Goal: Entertainment & Leisure: Consume media (video, audio)

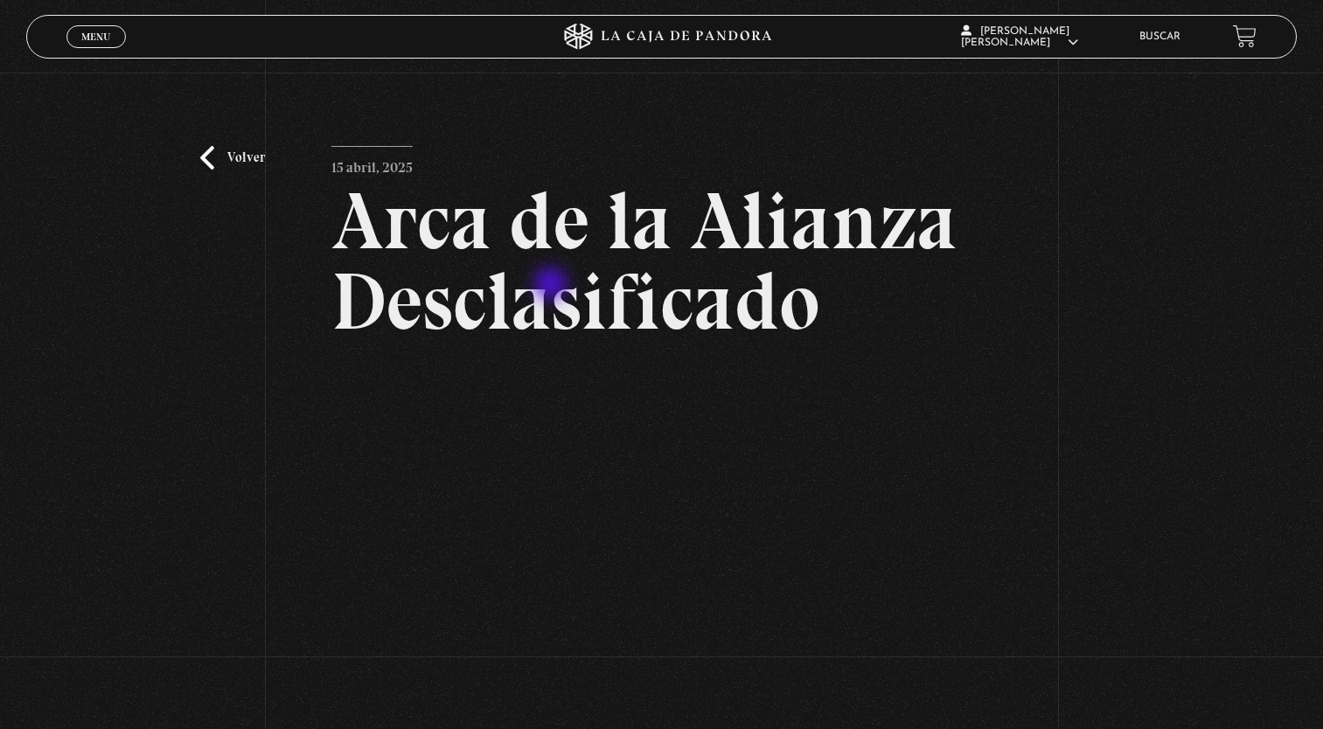
scroll to position [97, 0]
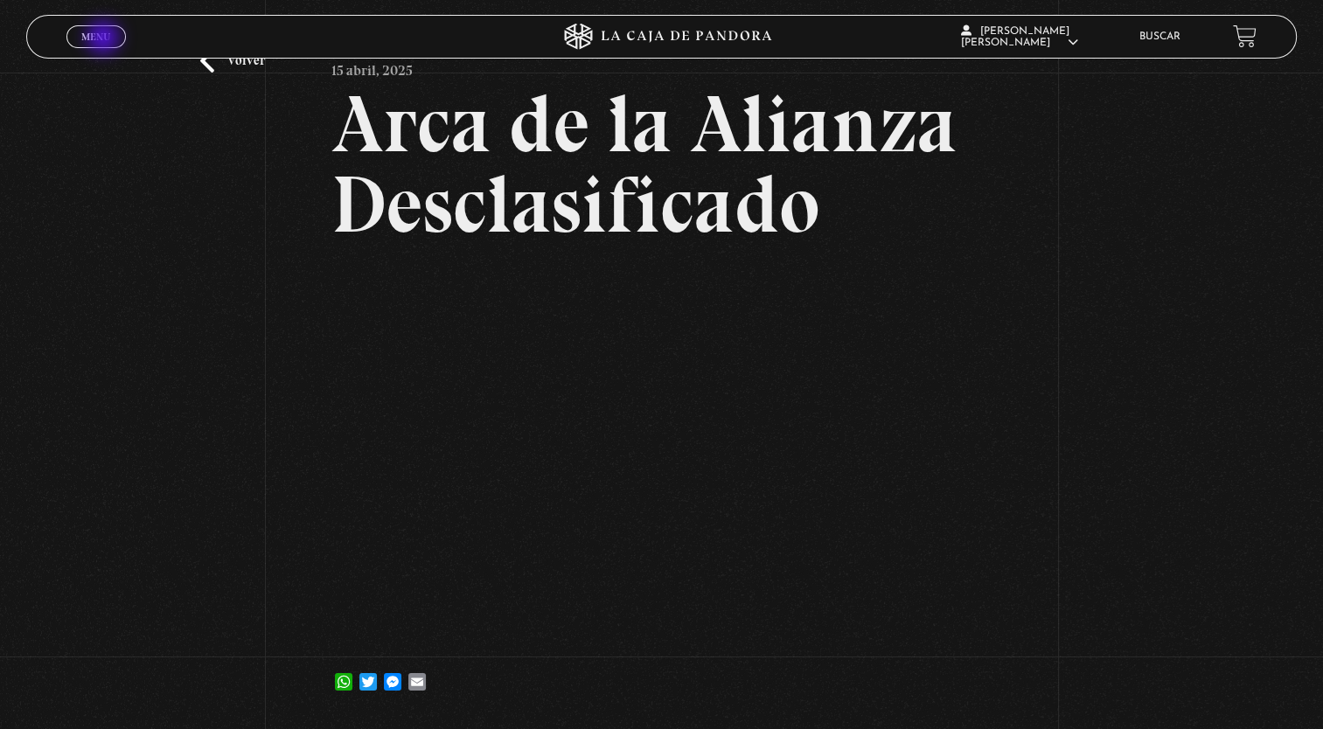
click at [105, 39] on span "Menu" at bounding box center [95, 36] width 29 height 10
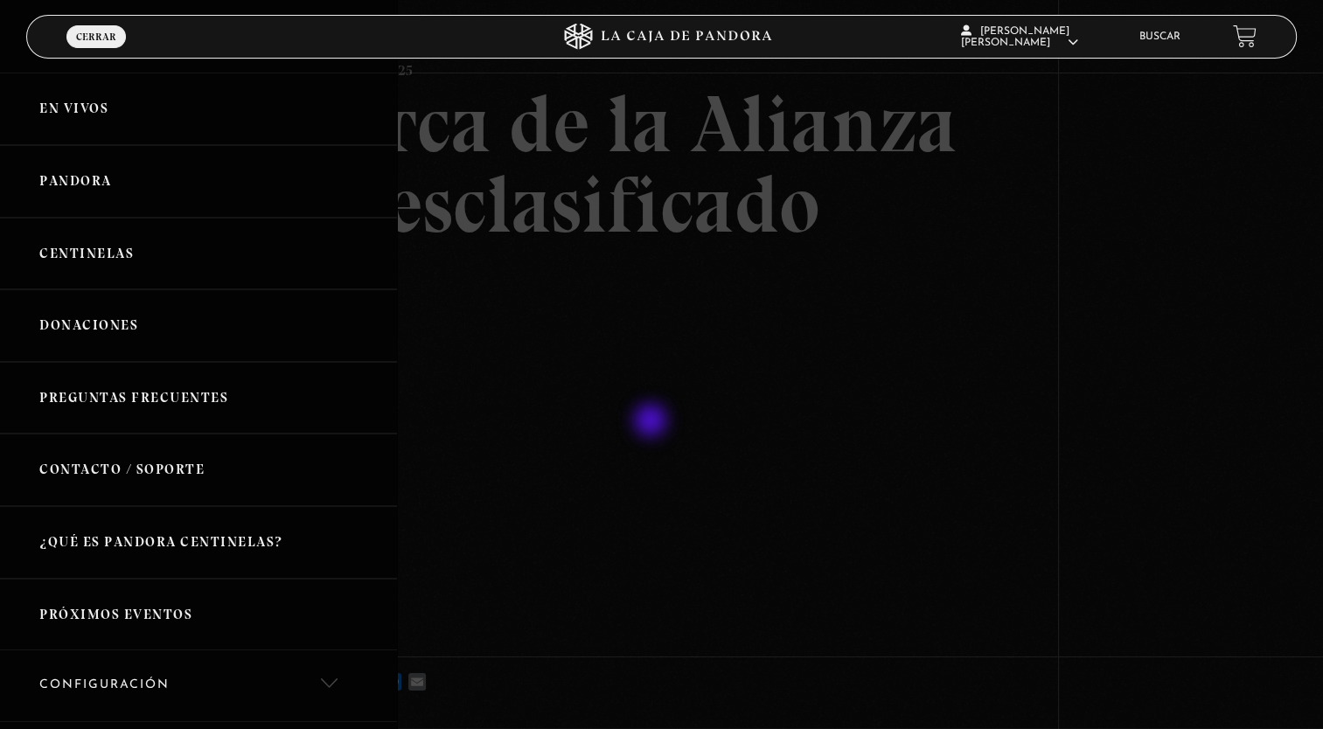
click at [652, 422] on div at bounding box center [661, 364] width 1323 height 729
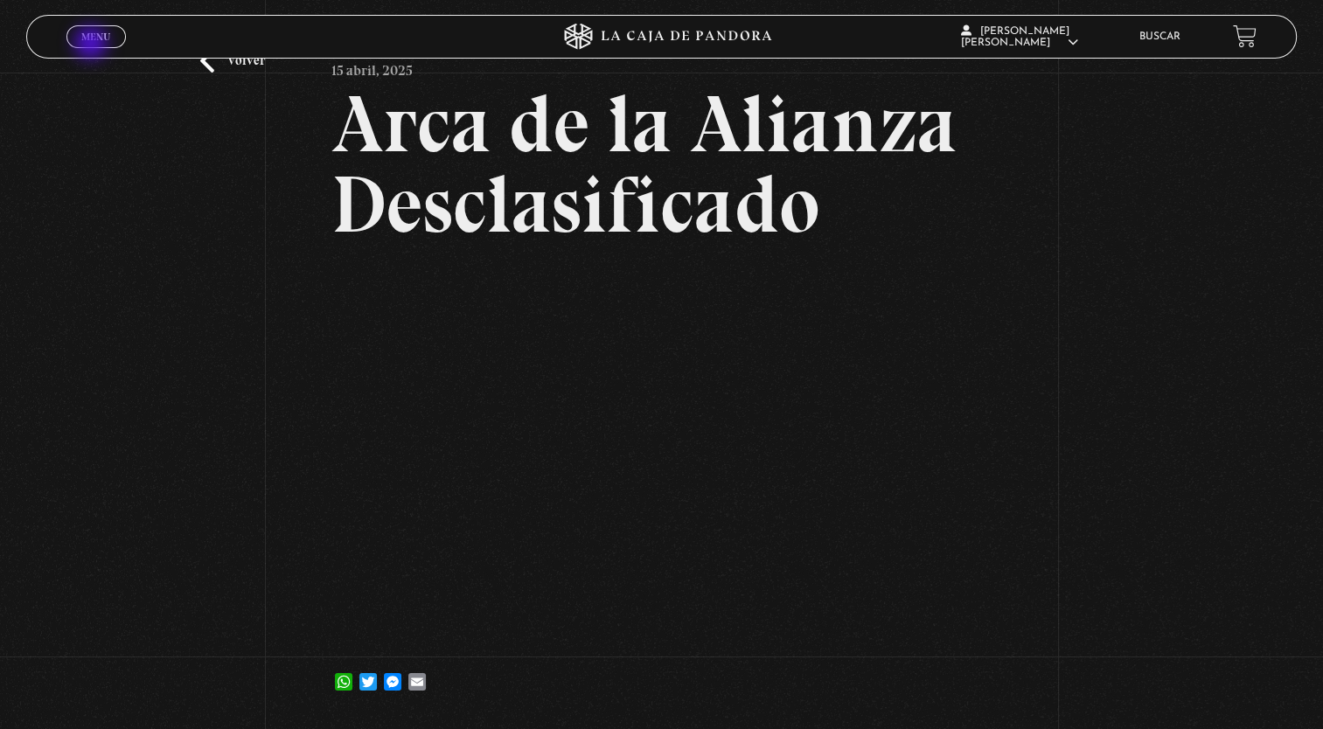
click at [93, 45] on link "Menu Cerrar" at bounding box center [95, 36] width 59 height 23
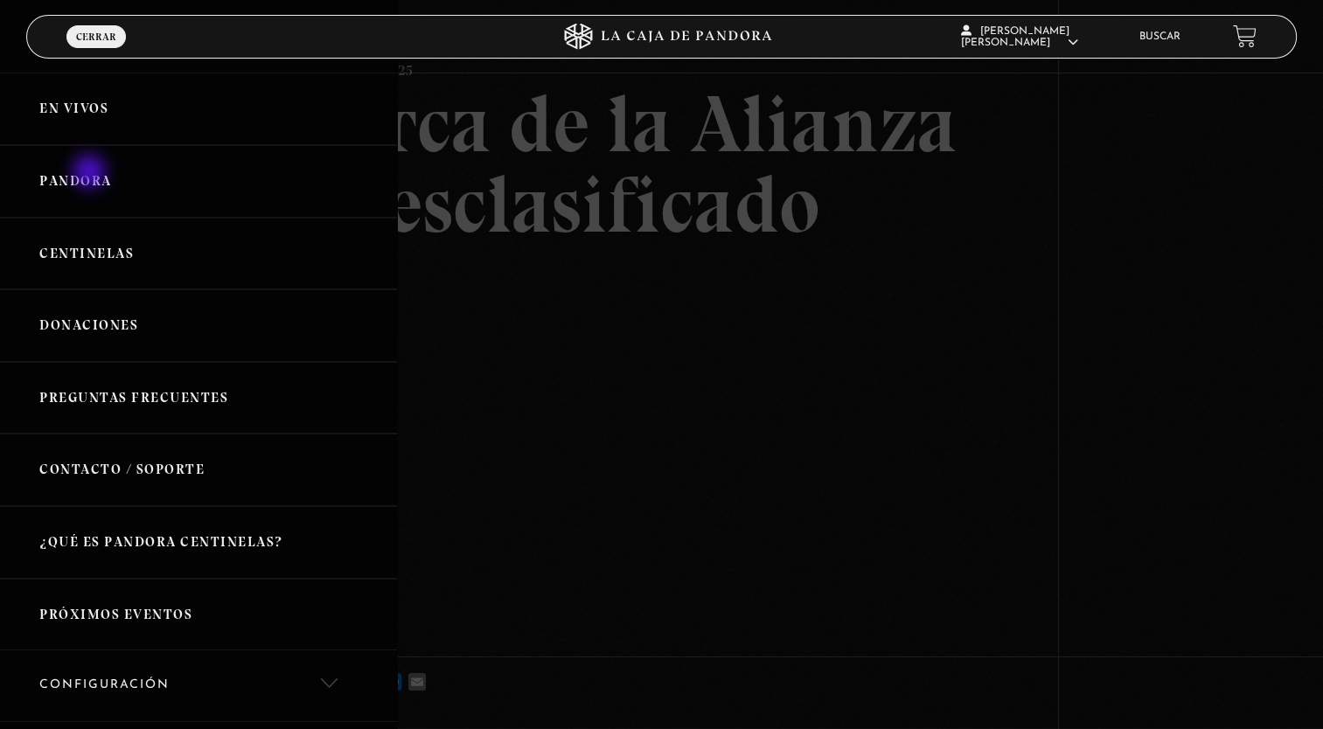
click at [91, 173] on link "Pandora" at bounding box center [198, 181] width 397 height 73
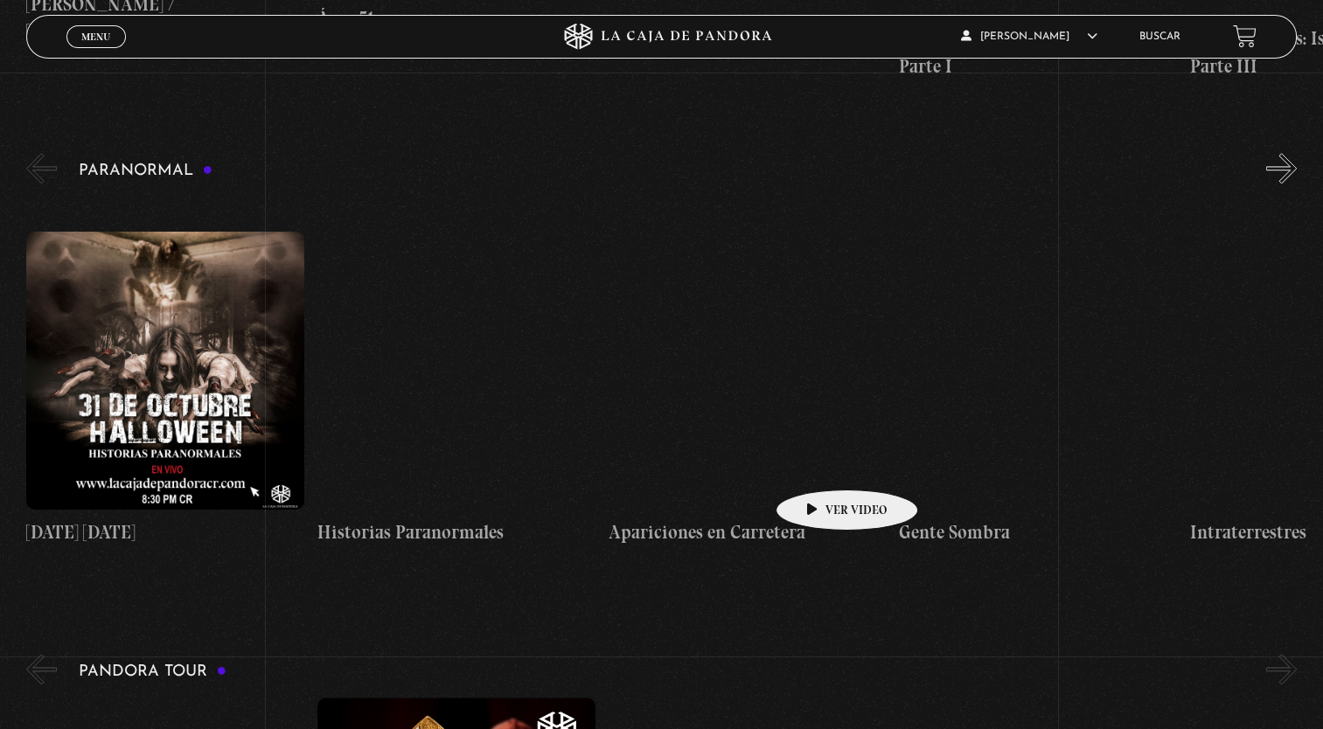
scroll to position [1710, 0]
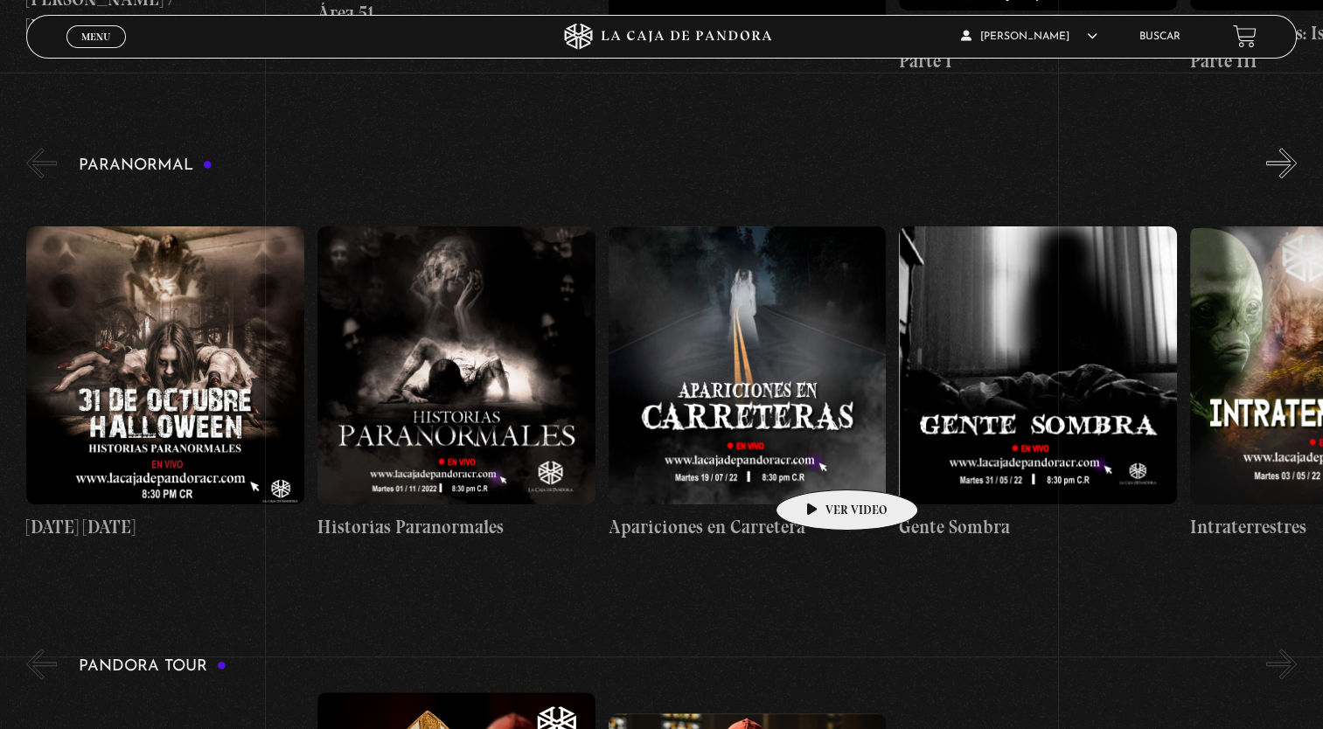
click at [784, 365] on figure at bounding box center [748, 365] width 278 height 278
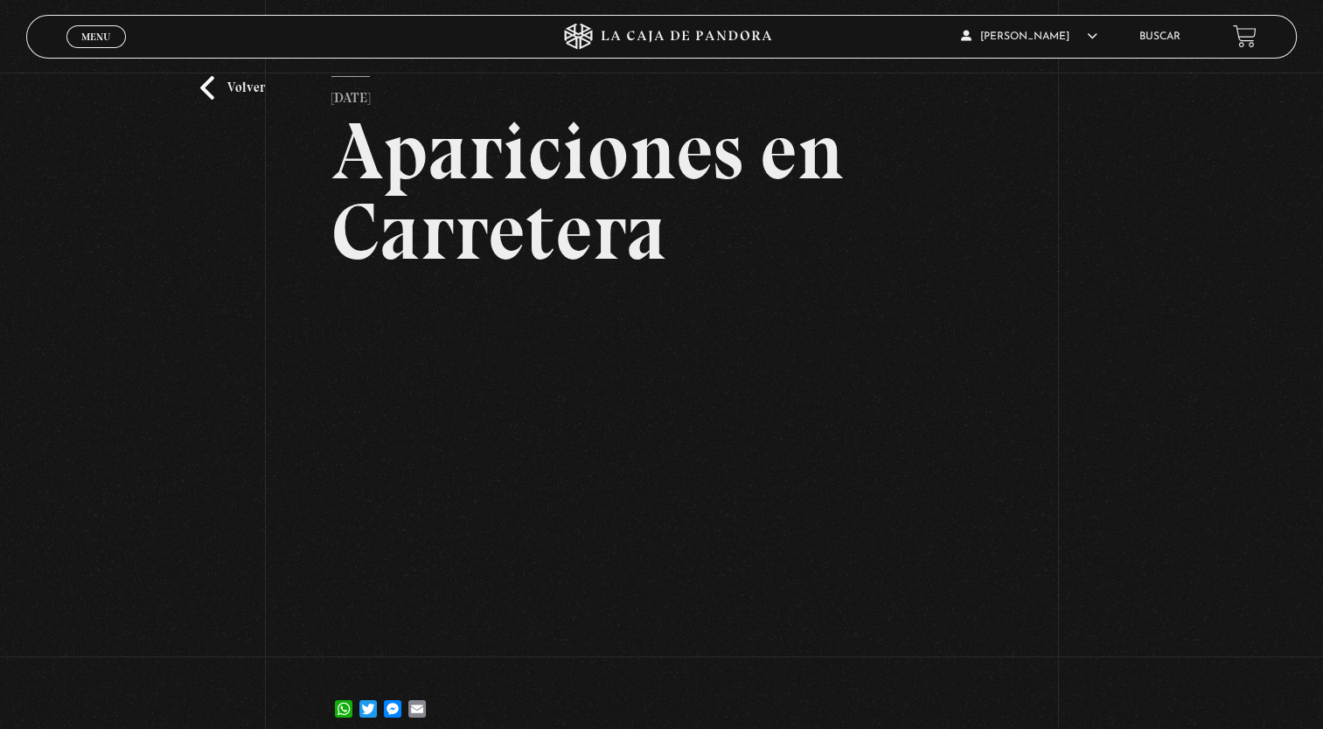
scroll to position [105, 0]
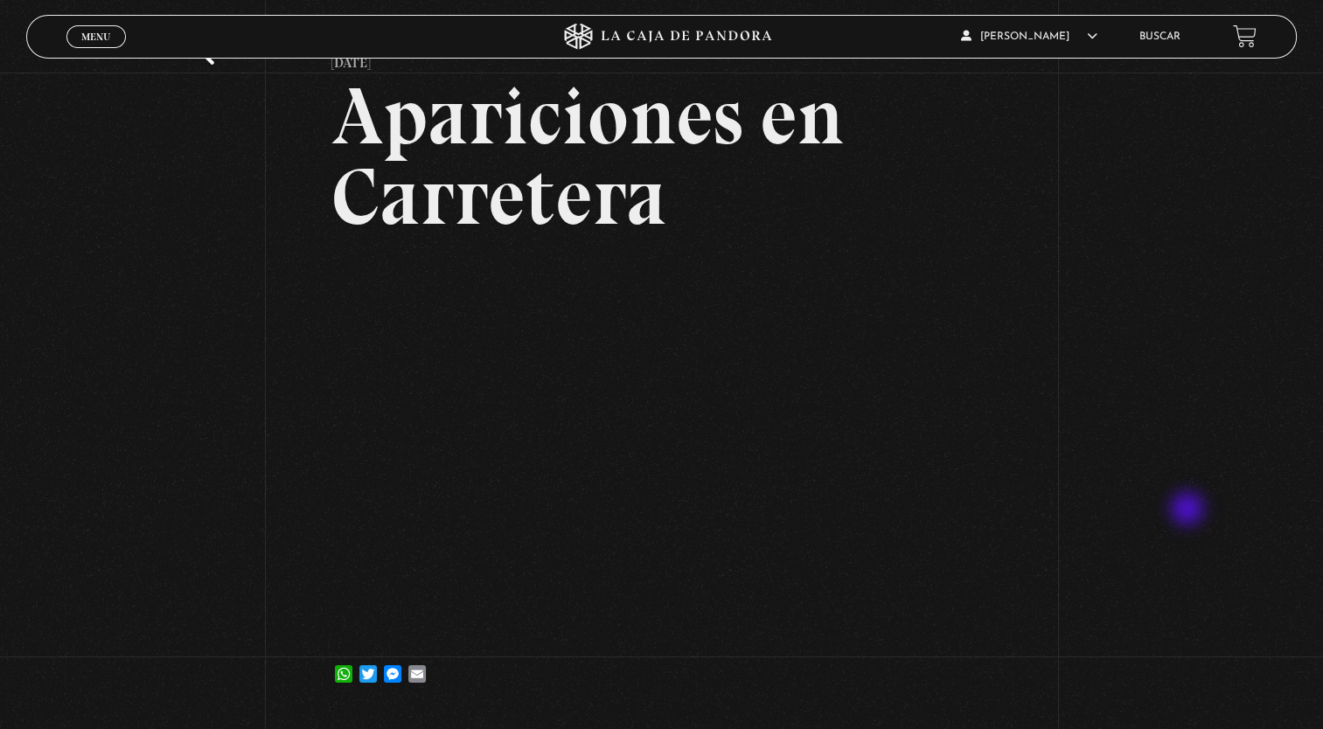
click at [1189, 511] on div "Volver [DATE] Apariciones en Carretera WhatsApp Twitter Messenger Email" at bounding box center [661, 341] width 1323 height 747
